Goal: Task Accomplishment & Management: Use online tool/utility

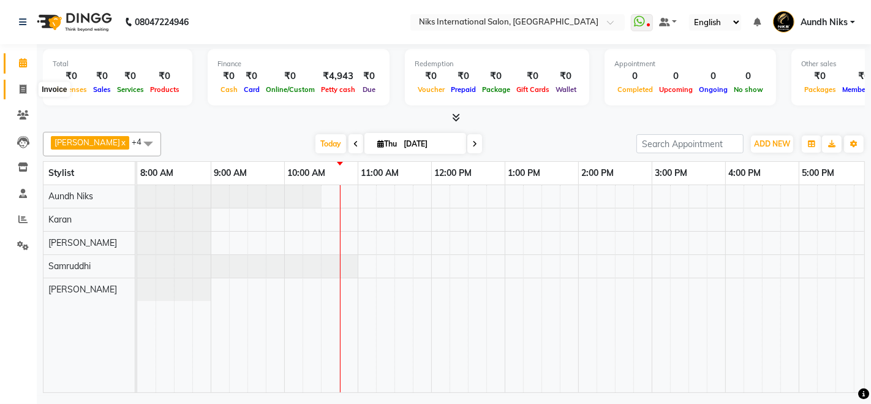
click at [23, 93] on icon at bounding box center [23, 89] width 7 height 9
select select "6"
select select "service"
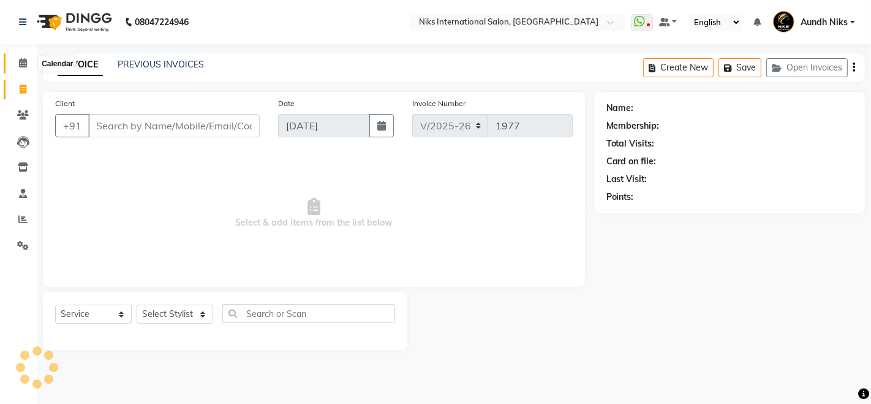
click at [24, 63] on icon at bounding box center [23, 62] width 8 height 9
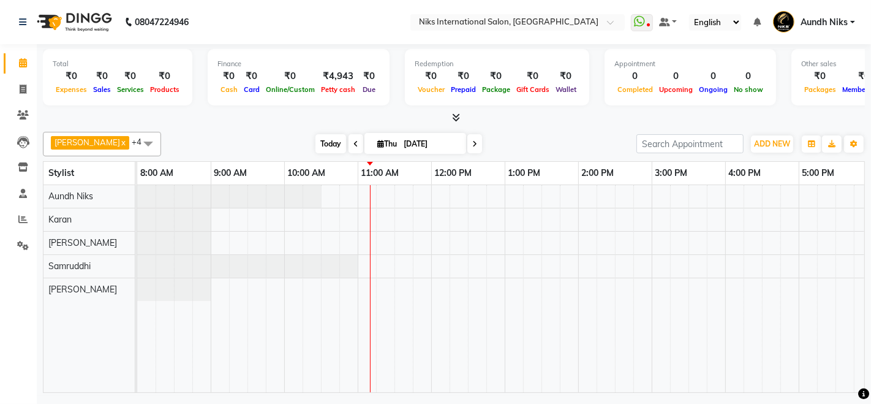
click at [315, 149] on span "Today" at bounding box center [330, 143] width 31 height 19
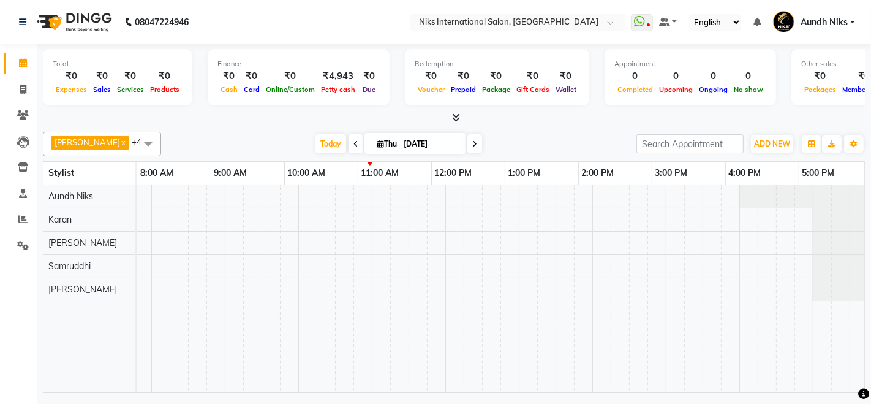
scroll to position [0, 374]
click at [315, 145] on span "Today" at bounding box center [330, 143] width 31 height 19
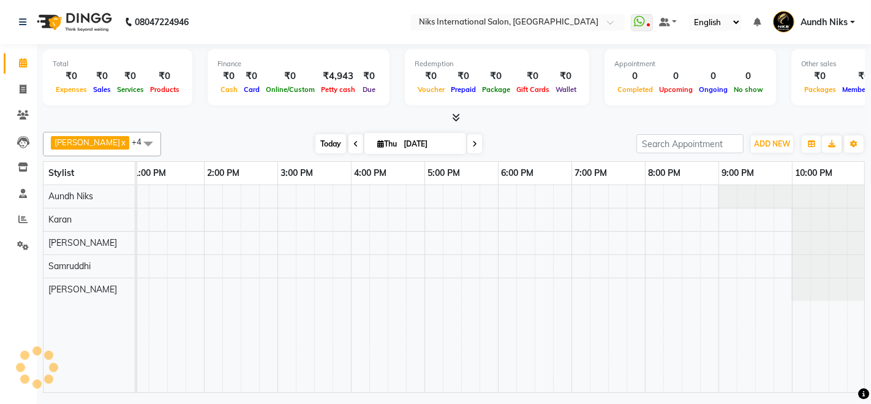
scroll to position [0, 220]
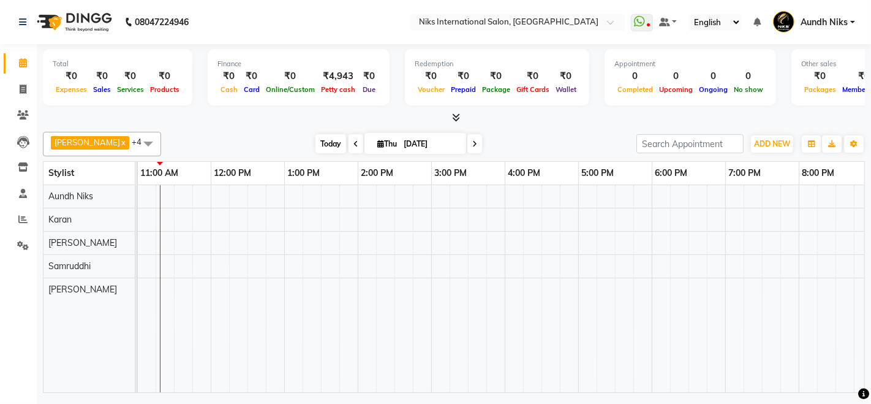
click at [315, 138] on span "Today" at bounding box center [330, 143] width 31 height 19
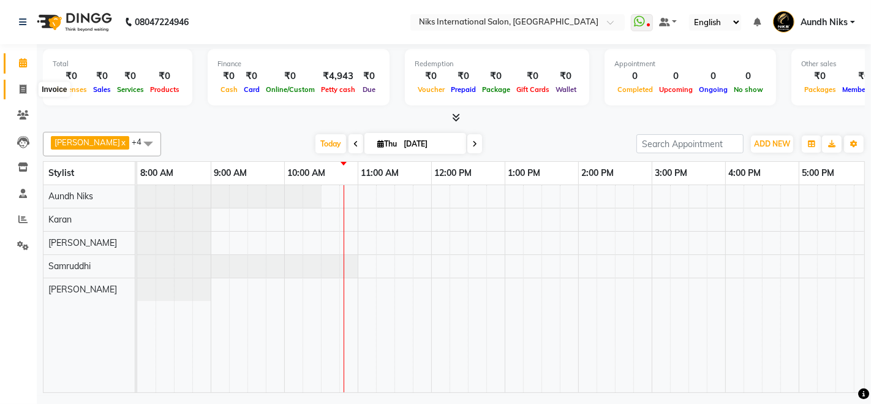
click at [18, 88] on span at bounding box center [22, 90] width 21 height 14
select select "6"
select select "service"
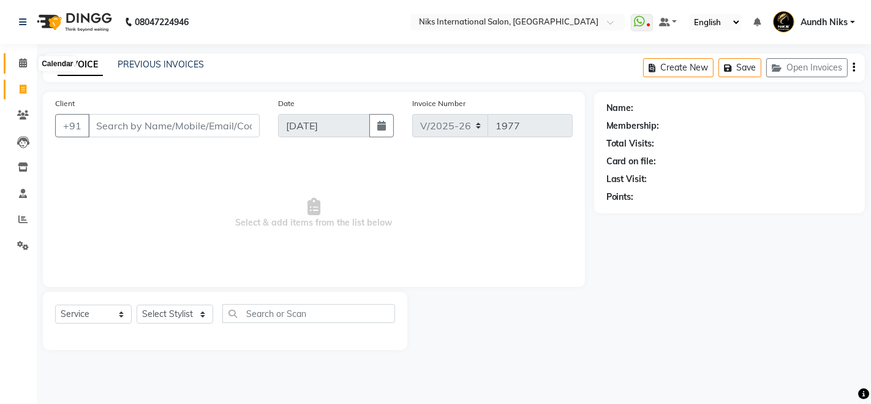
click at [21, 64] on icon at bounding box center [23, 62] width 8 height 9
